Goal: Navigation & Orientation: Find specific page/section

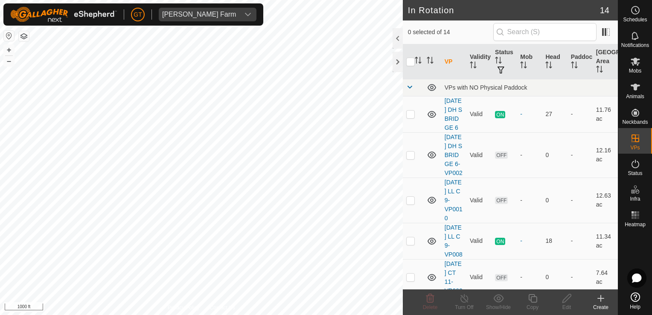
click at [252, 0] on html "[PERSON_NAME] Farm Schedules Notifications Mobs Animals Neckbands VPs Status In…" at bounding box center [326, 157] width 652 height 315
